Goal: Task Accomplishment & Management: Use online tool/utility

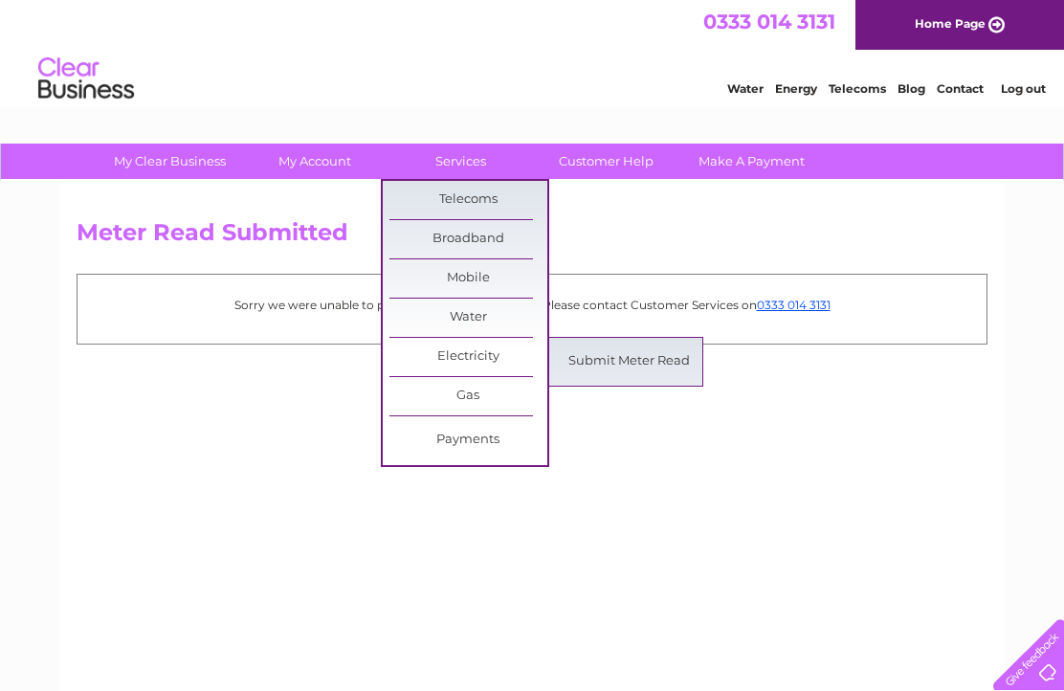
click at [639, 354] on link "Submit Meter Read" at bounding box center [629, 362] width 158 height 38
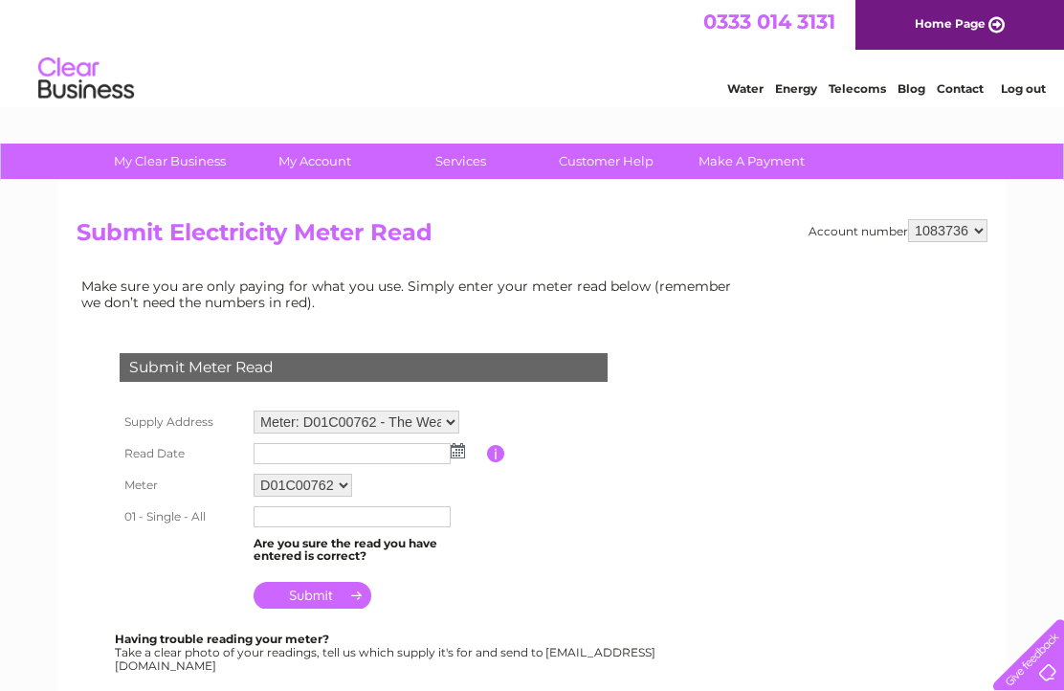
click at [462, 458] on img at bounding box center [458, 450] width 14 height 15
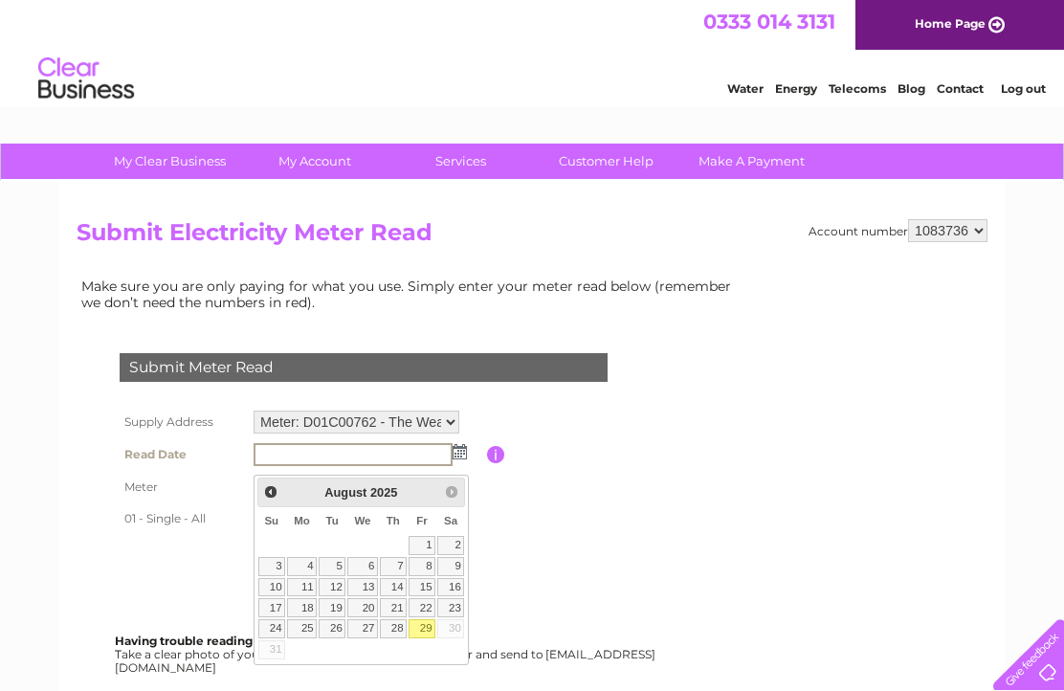
click at [429, 635] on link "29" at bounding box center [422, 628] width 27 height 19
type input "2025/08/29"
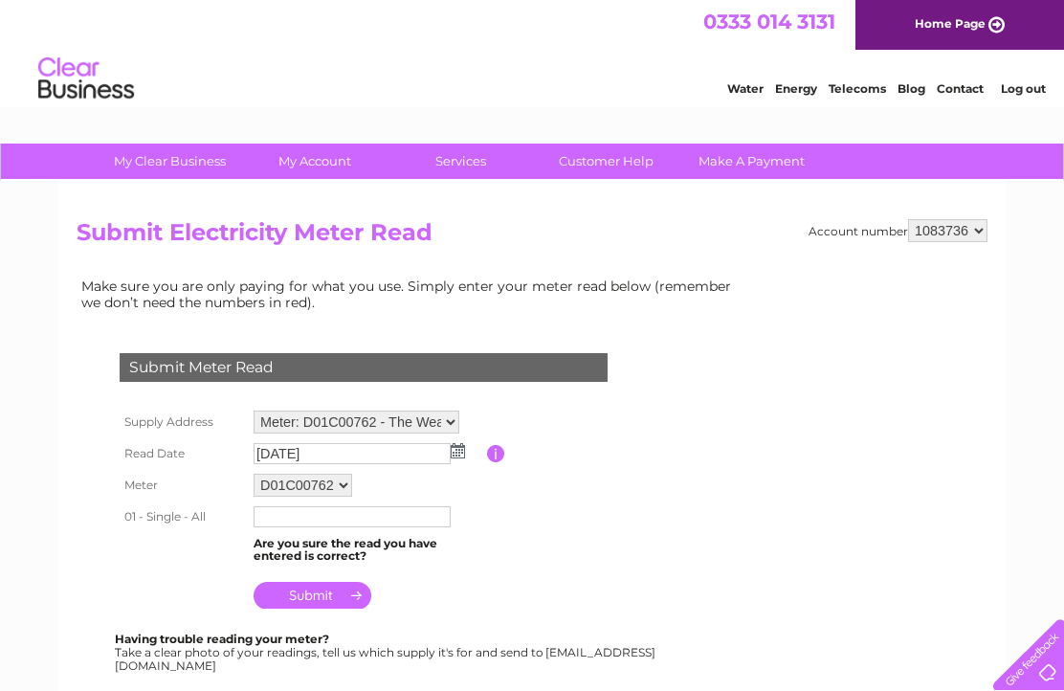
click at [279, 527] on input "text" at bounding box center [352, 516] width 197 height 21
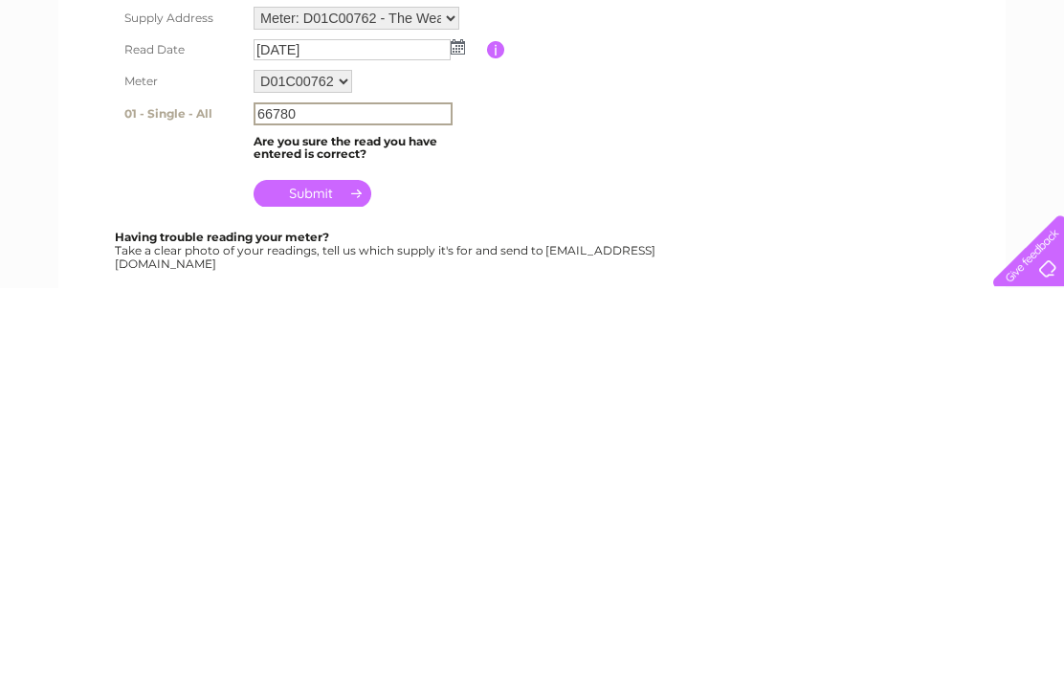
type input "66780"
click at [334, 584] on input "submit" at bounding box center [313, 597] width 118 height 27
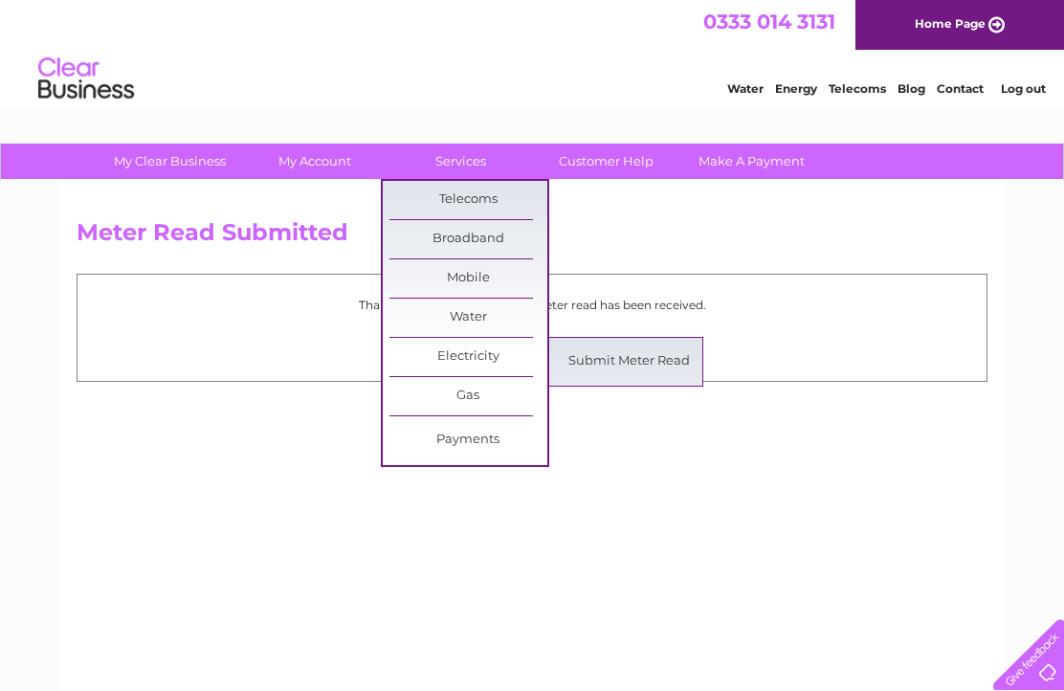
click at [670, 370] on link "Submit Meter Read" at bounding box center [629, 362] width 158 height 38
